Goal: Information Seeking & Learning: Learn about a topic

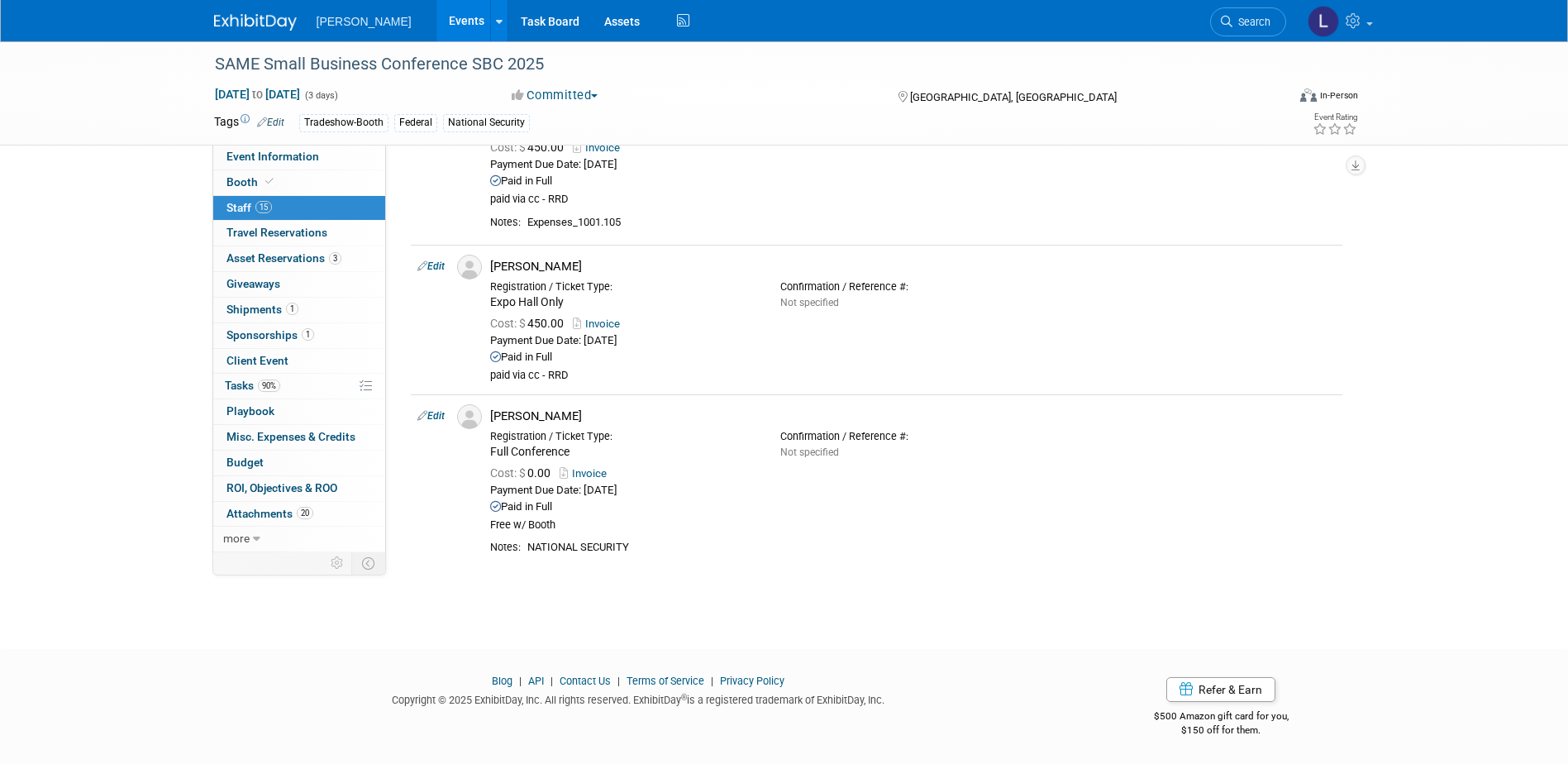
click at [437, 25] on link "Events" at bounding box center [466, 20] width 61 height 41
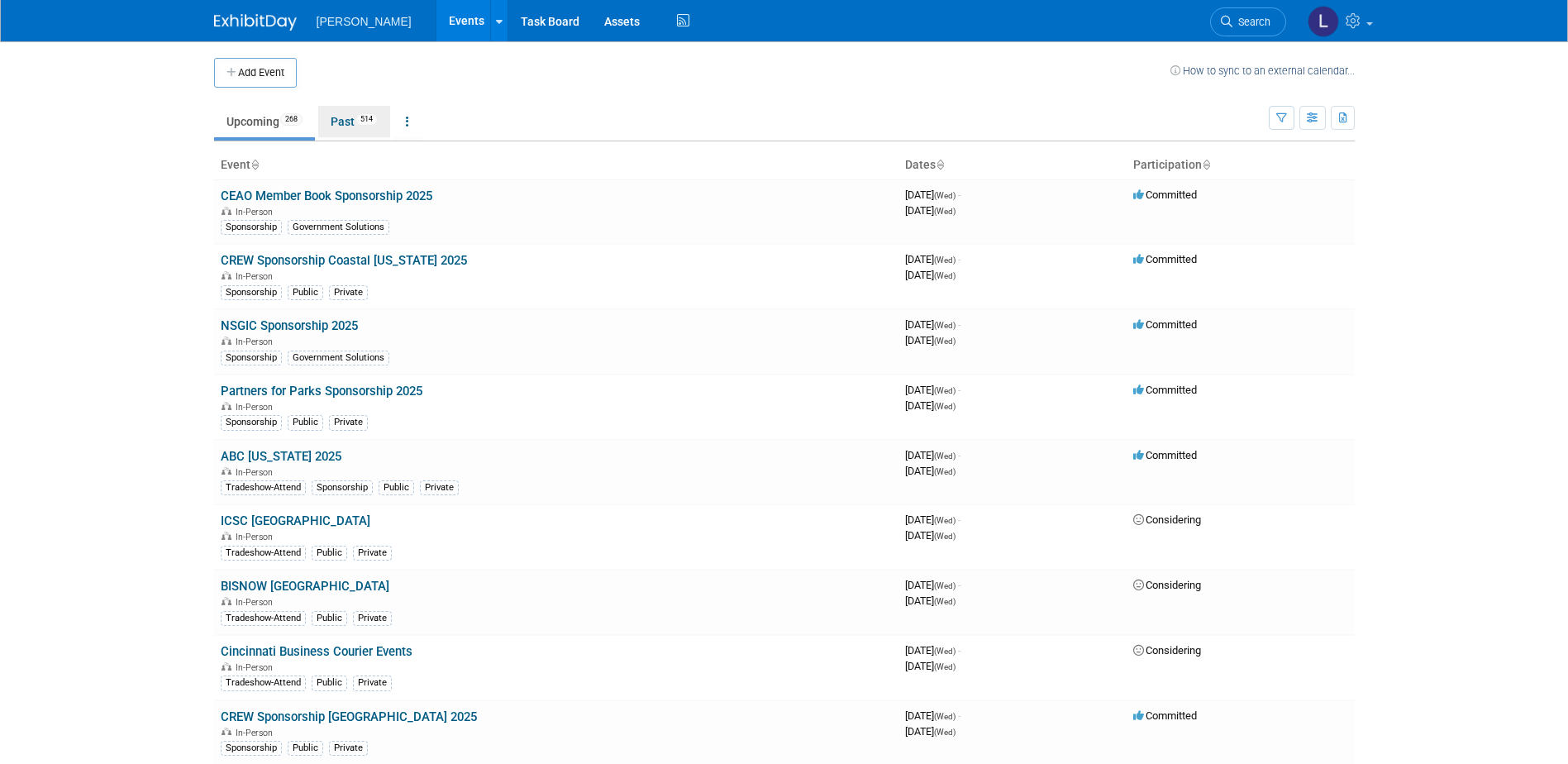
drag, startPoint x: 345, startPoint y: 125, endPoint x: 625, endPoint y: 128, distance: 280.0
click at [345, 125] on link "Past 514" at bounding box center [354, 121] width 72 height 32
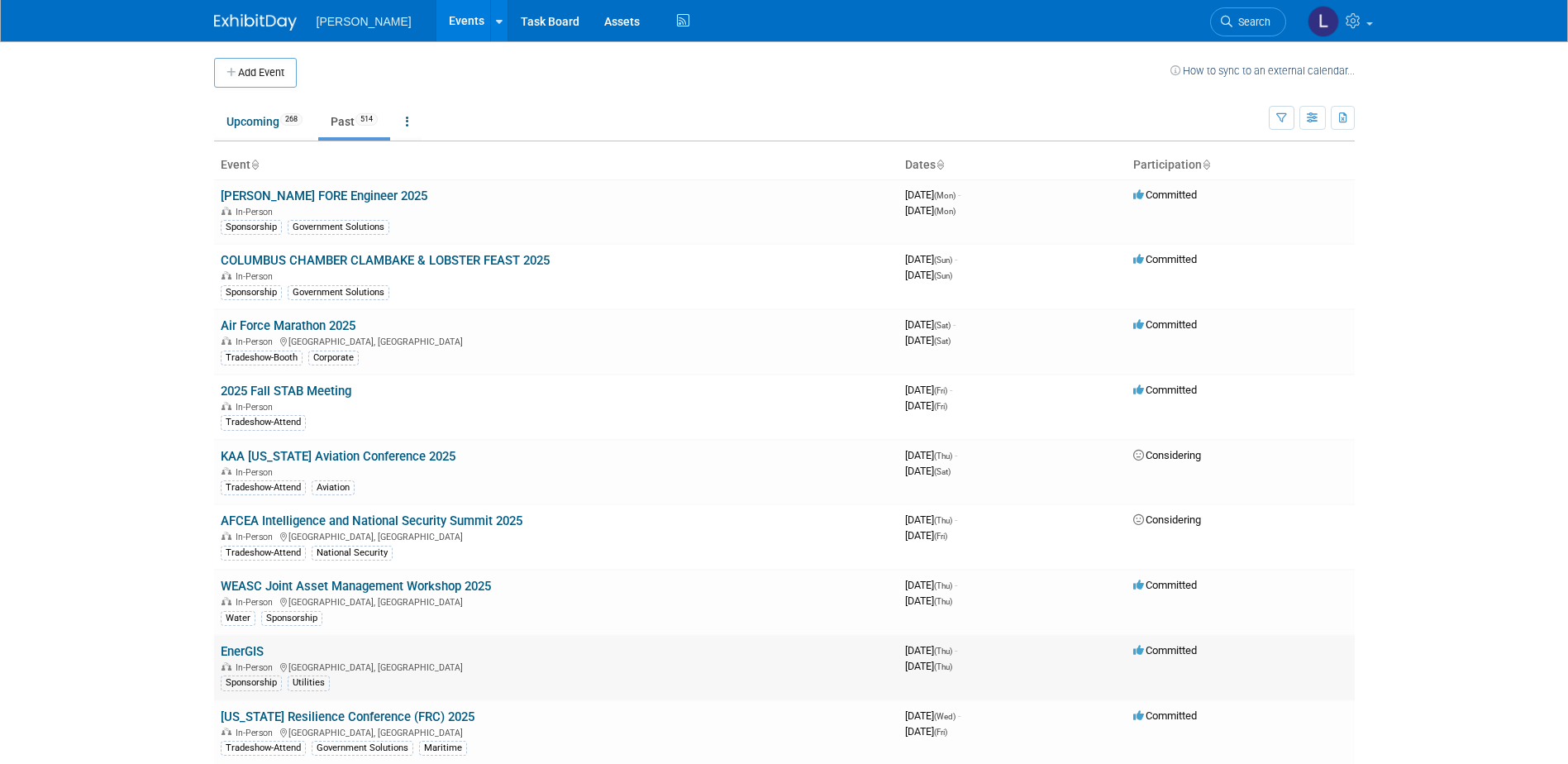
click at [246, 650] on link "EnerGIS" at bounding box center [242, 651] width 43 height 14
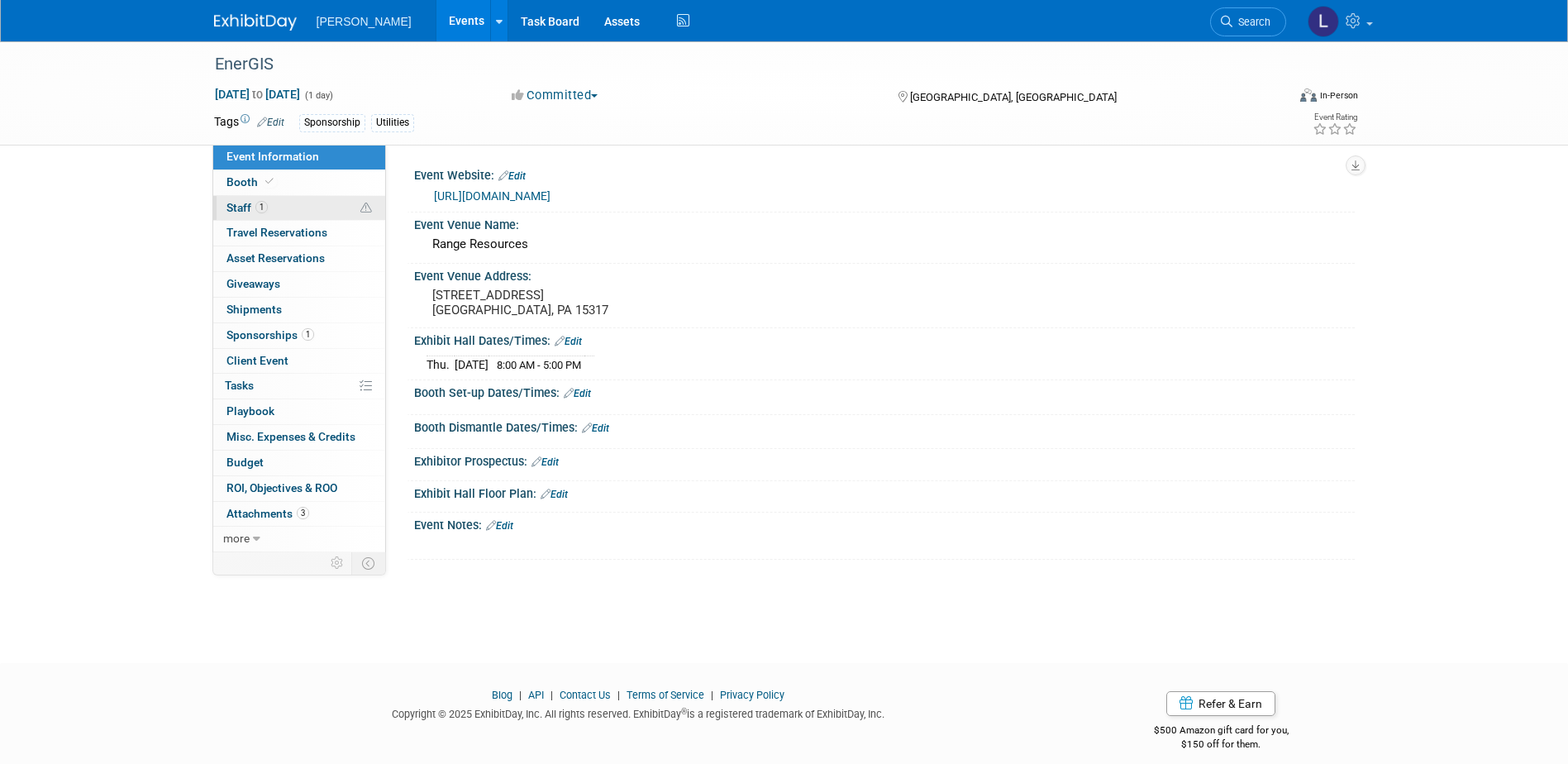
click at [276, 211] on link "1 Staff 1" at bounding box center [299, 208] width 172 height 25
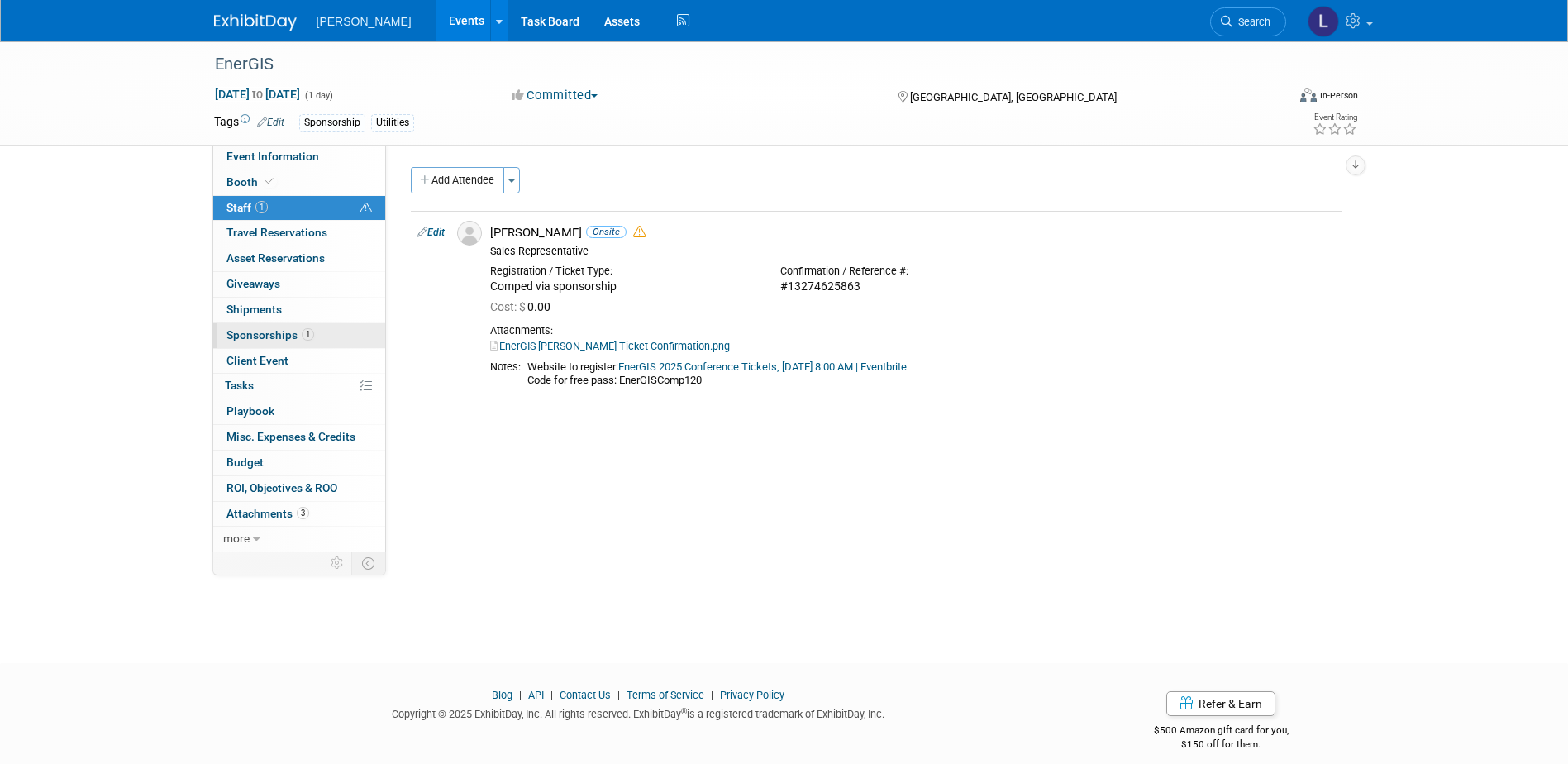
click at [319, 338] on link "1 Sponsorships 1" at bounding box center [299, 335] width 172 height 25
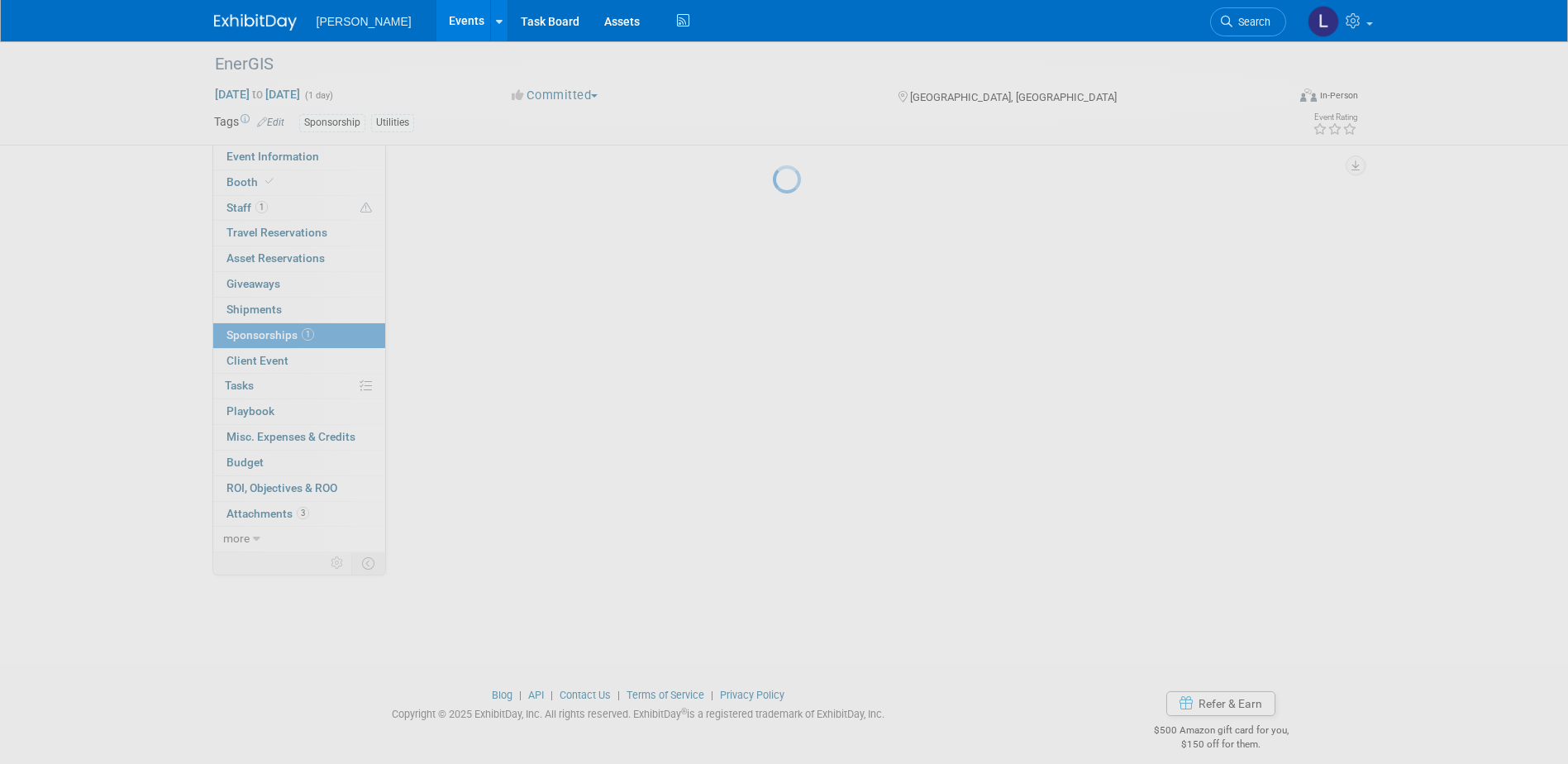
click at [773, 376] on div at bounding box center [784, 382] width 23 height 764
